Goal: Task Accomplishment & Management: Manage account settings

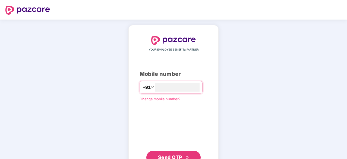
click at [172, 155] on span "Send OTP" at bounding box center [170, 157] width 24 height 6
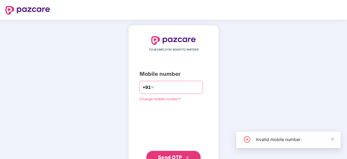
click at [155, 87] on input "*********" at bounding box center [177, 87] width 45 height 9
type input "**********"
click at [164, 153] on button "Send OTP" at bounding box center [173, 156] width 54 height 13
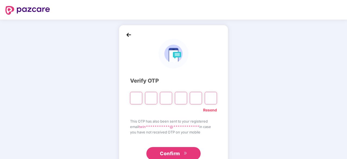
type input "*"
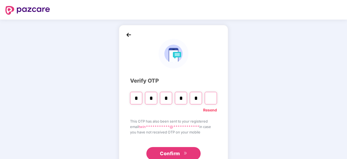
type input "*"
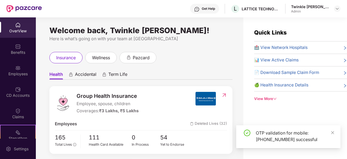
click at [18, 71] on div "Employees" at bounding box center [18, 73] width 36 height 5
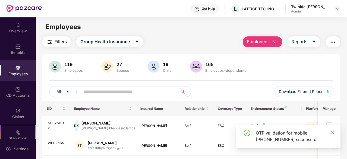
click at [335, 134] on div "OTP validation for mobile: [PHONE_NUMBER] successful" at bounding box center [288, 136] width 104 height 23
click at [118, 93] on div "Click to sort ascending" at bounding box center [102, 95] width 45 height 9
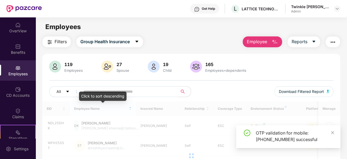
click at [119, 90] on input "text" at bounding box center [126, 91] width 87 height 8
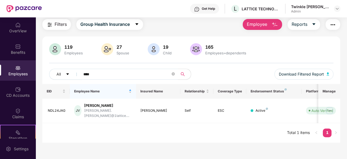
scroll to position [17, 0]
type input "****"
click at [331, 108] on img at bounding box center [329, 110] width 9 height 9
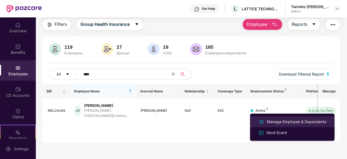
click at [283, 123] on div "Manage Employee & Dependents" at bounding box center [297, 122] width 62 height 6
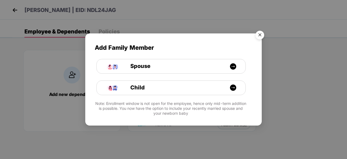
click at [258, 37] on img "Close" at bounding box center [259, 35] width 15 height 15
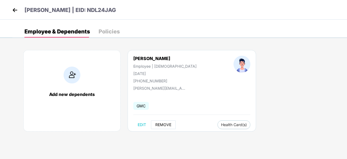
click at [160, 124] on span "REMOVE" at bounding box center [163, 124] width 16 height 4
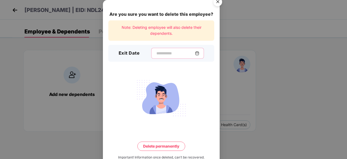
click at [158, 55] on input at bounding box center [175, 53] width 39 height 6
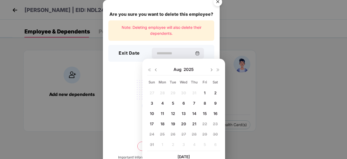
click at [192, 125] on span "21" at bounding box center [194, 123] width 4 height 5
type input "**********"
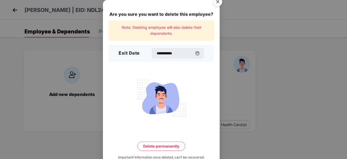
click at [164, 145] on button "Delete permanently" at bounding box center [161, 145] width 48 height 9
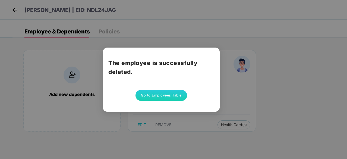
click at [269, 31] on div "The employee is successfully deleted. Go to Employees Table" at bounding box center [173, 79] width 347 height 159
